Goal: Find specific page/section: Find specific page/section

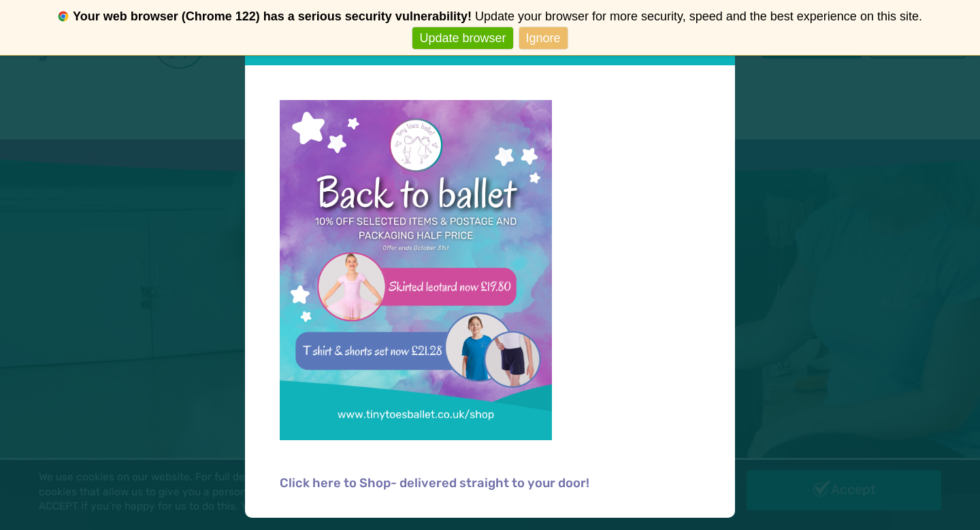
click at [539, 39] on link "Ignore" at bounding box center [543, 38] width 48 height 22
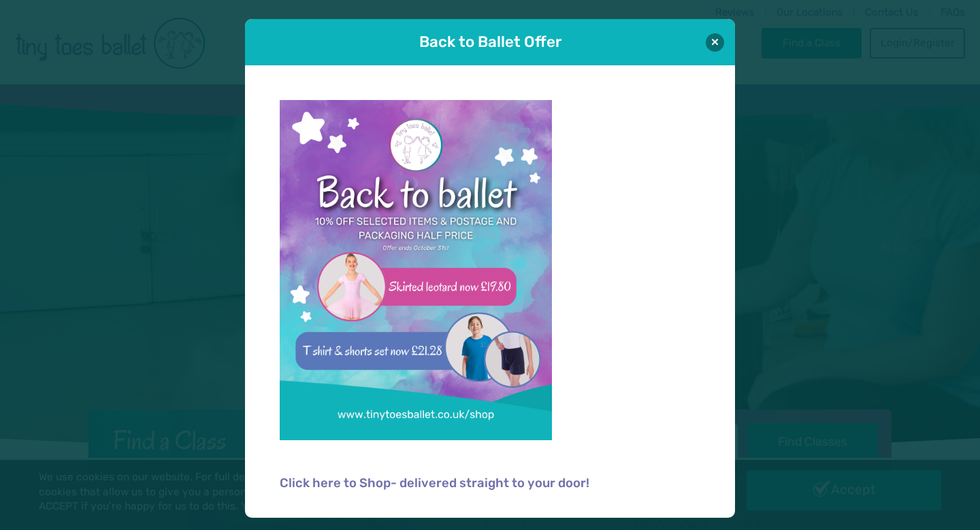
click at [529, 39] on link "Never show again" at bounding box center [490, 38] width 112 height 22
click at [714, 43] on button at bounding box center [715, 42] width 18 height 18
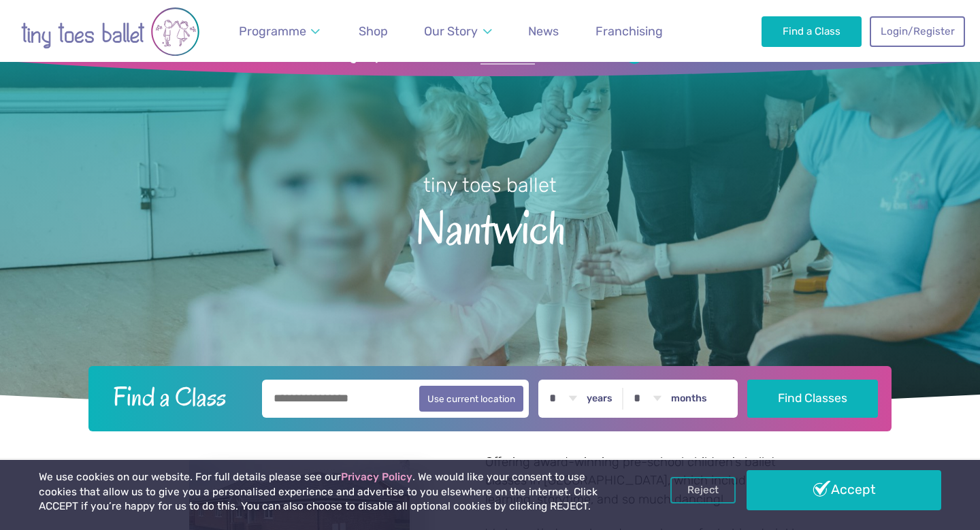
scroll to position [45, 0]
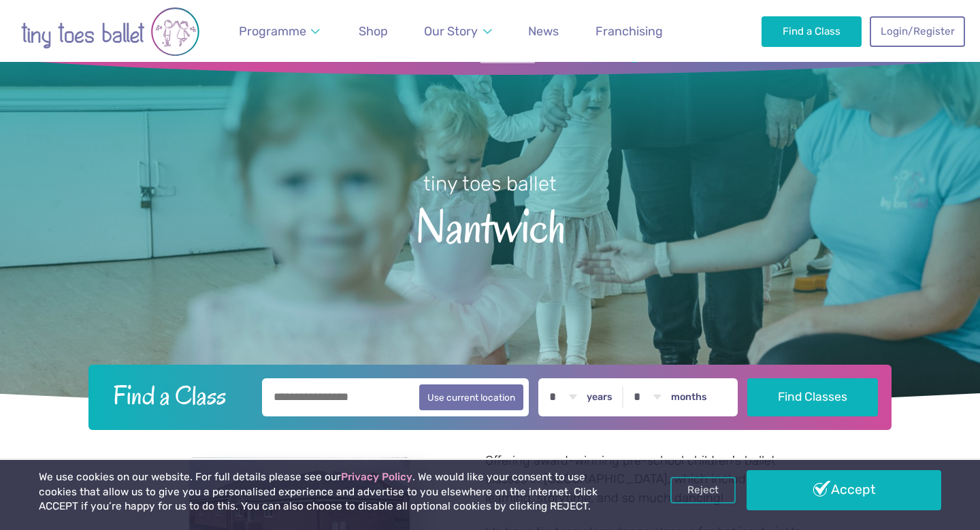
click at [348, 396] on input "text" at bounding box center [395, 397] width 267 height 38
click at [480, 394] on button "Use current location" at bounding box center [471, 397] width 104 height 26
type input "**********"
click at [582, 396] on select "* * * * * * * * * * ** ** **" at bounding box center [563, 397] width 42 height 38
select select "*"
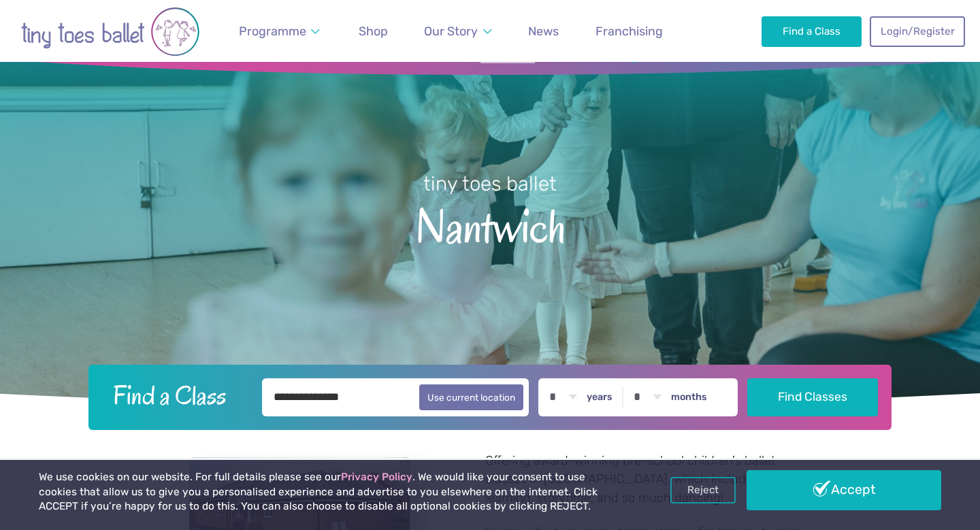
click at [663, 398] on select "* * * * * * * * * * ** **" at bounding box center [647, 397] width 42 height 38
select select "*"
click at [784, 405] on button "Find Classes" at bounding box center [812, 397] width 131 height 38
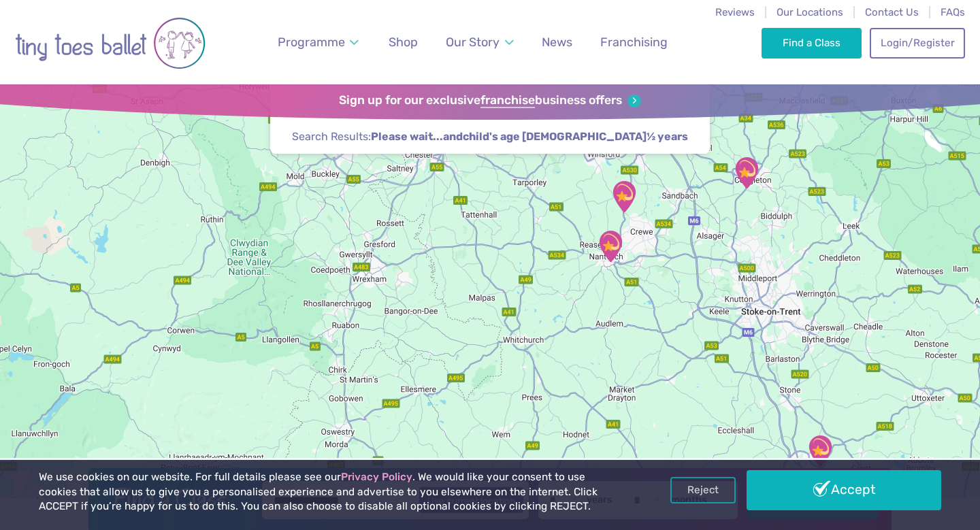
drag, startPoint x: 650, startPoint y: 259, endPoint x: 627, endPoint y: 364, distance: 107.3
click at [627, 364] on div at bounding box center [490, 297] width 980 height 427
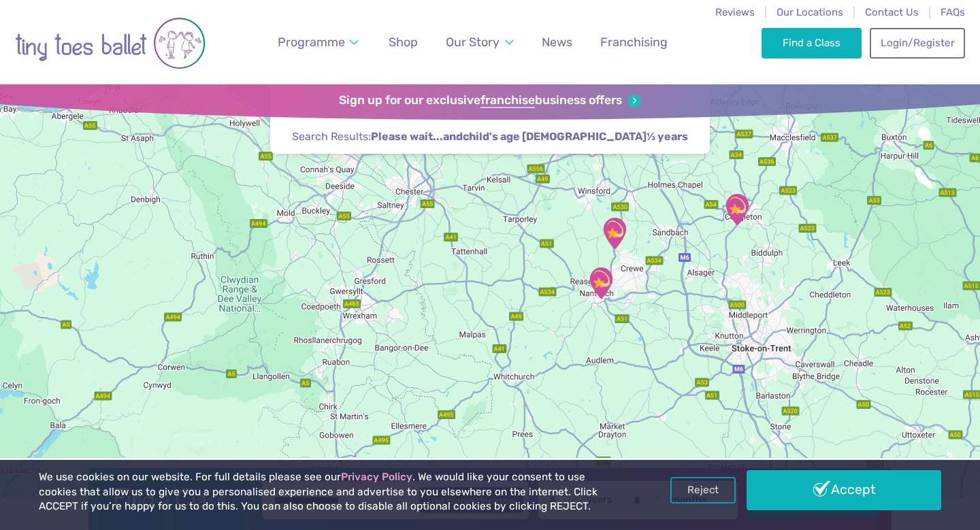
click at [604, 281] on img "Stapeley Community Hall" at bounding box center [601, 283] width 34 height 34
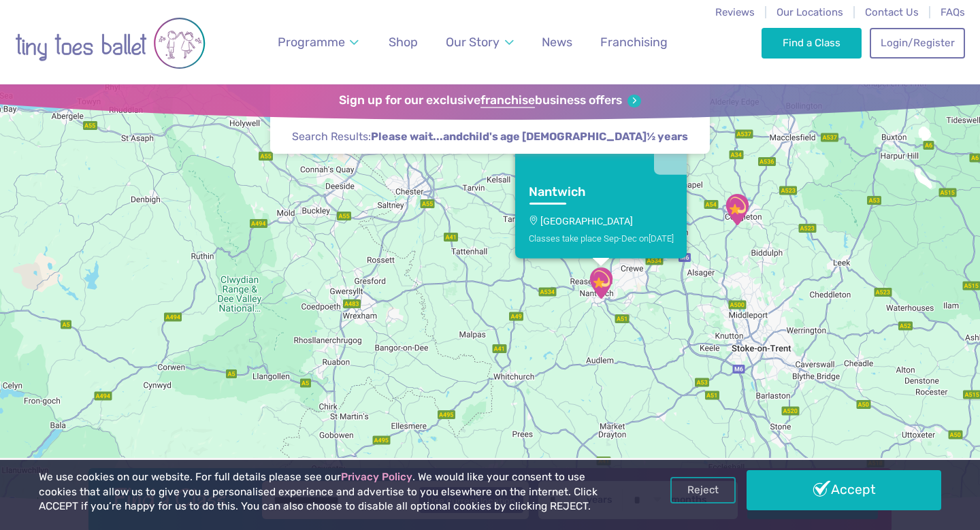
click at [606, 218] on p "[GEOGRAPHIC_DATA]" at bounding box center [601, 221] width 145 height 11
